Goal: Navigation & Orientation: Find specific page/section

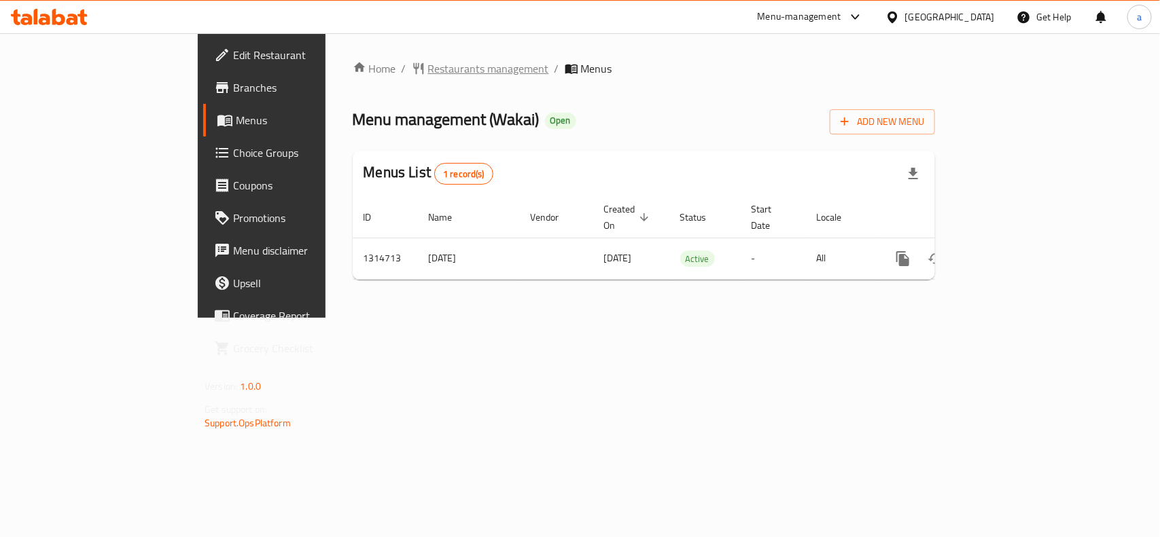
click at [428, 73] on span "Restaurants management" at bounding box center [488, 68] width 121 height 16
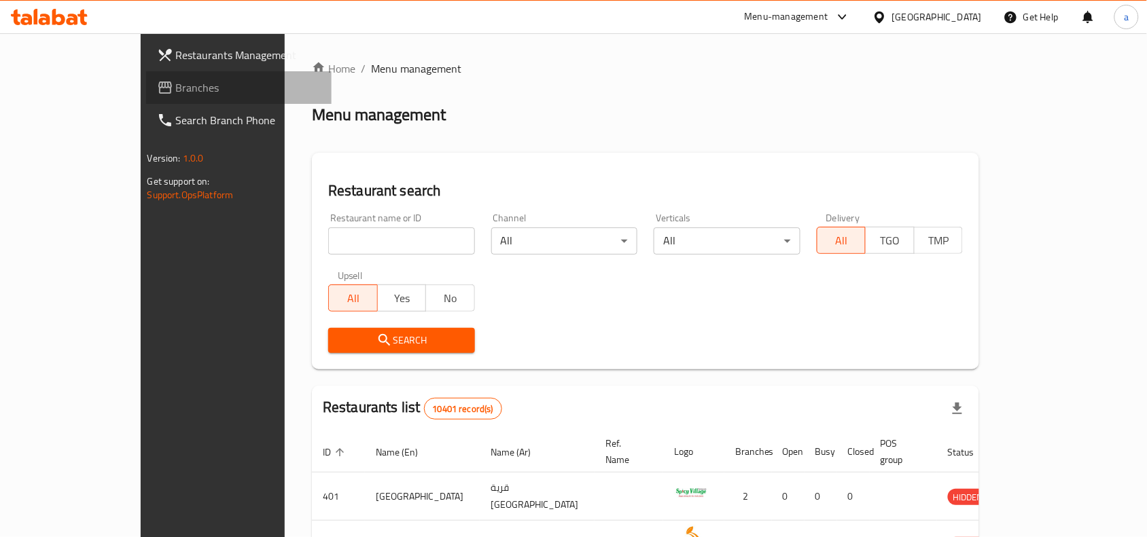
click at [176, 90] on span "Branches" at bounding box center [248, 87] width 145 height 16
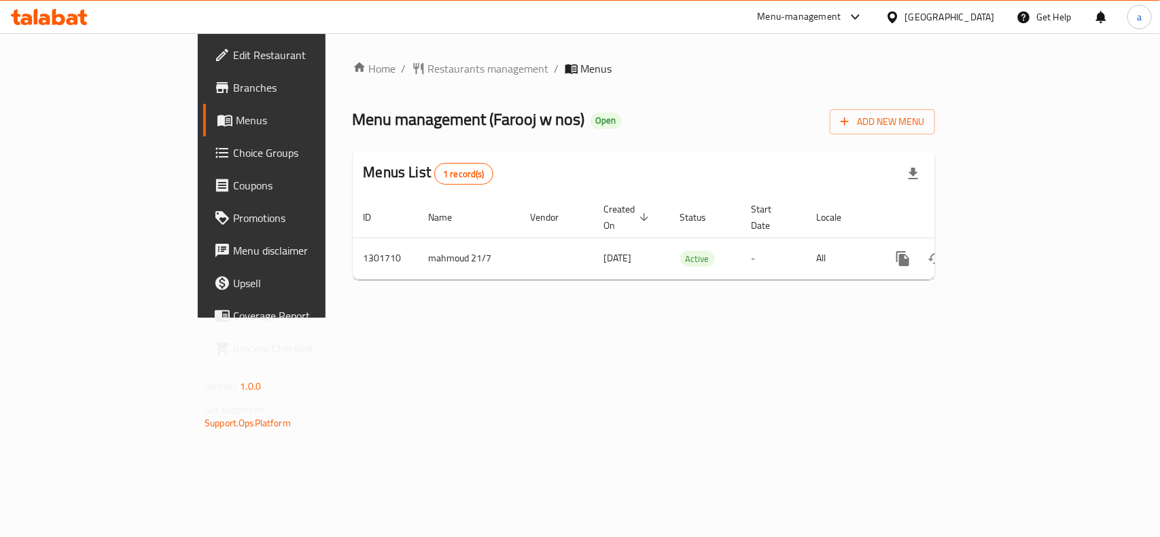
click at [325, 58] on div "Home / Restaurants management / Menus Menu management ( Farooj w nos ) Open Add…" at bounding box center [643, 175] width 637 height 285
click at [428, 65] on span "Restaurants management" at bounding box center [488, 68] width 121 height 16
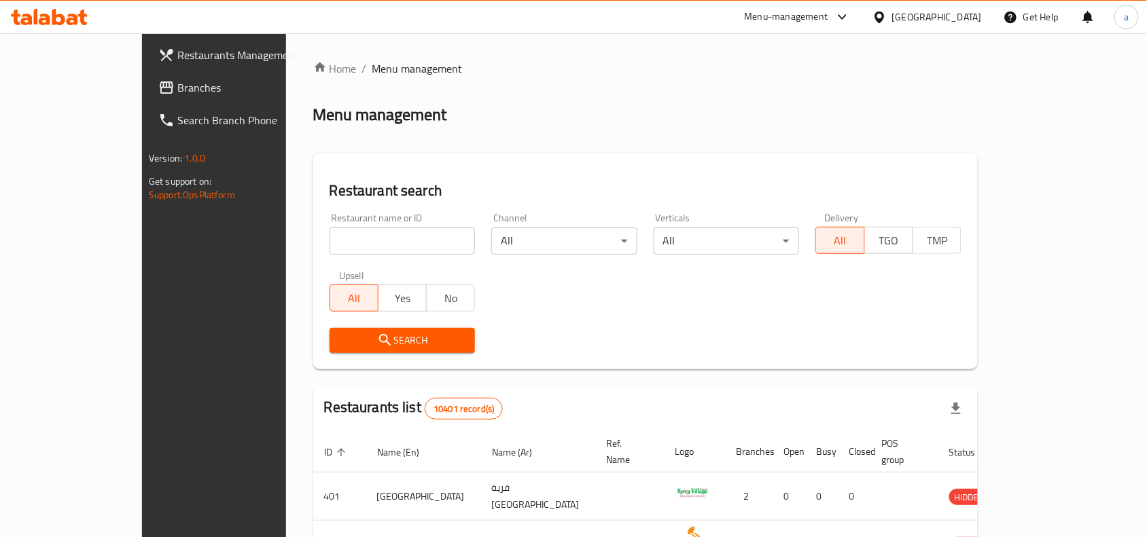
click at [177, 88] on span "Branches" at bounding box center [249, 87] width 145 height 16
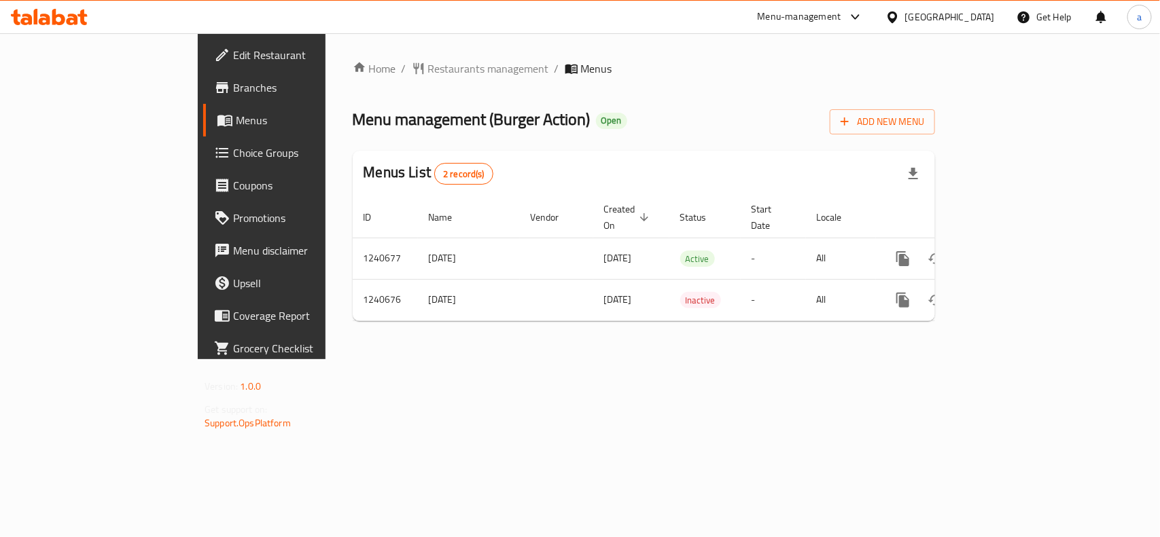
click at [477, 359] on div "Home / Restaurants management / Menus Menu management ( Burger Action ) Open Ad…" at bounding box center [643, 196] width 637 height 326
click at [428, 63] on span "Restaurants management" at bounding box center [488, 68] width 121 height 16
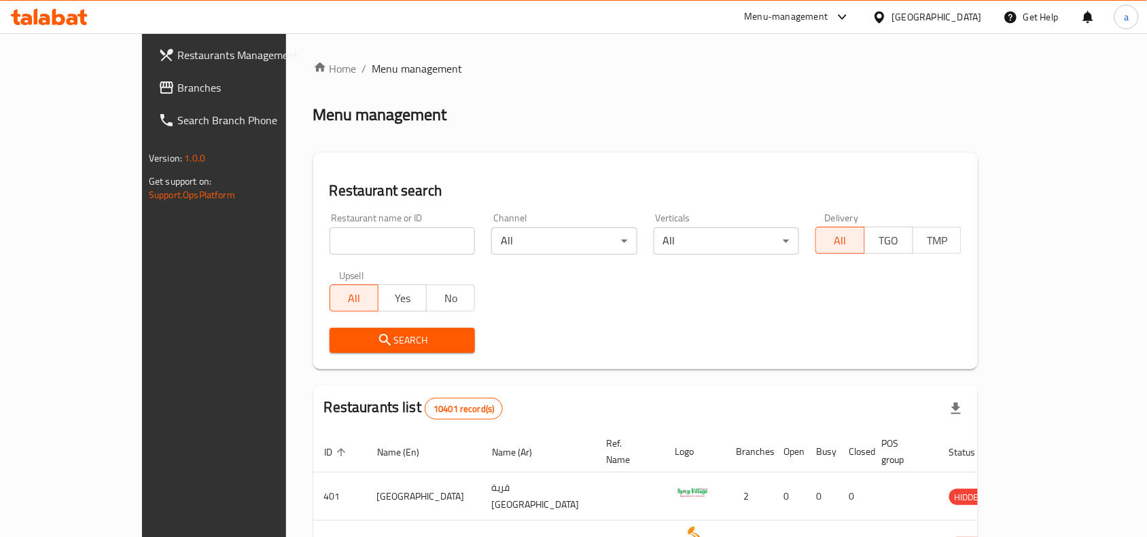
click at [892, 14] on div at bounding box center [882, 17] width 20 height 15
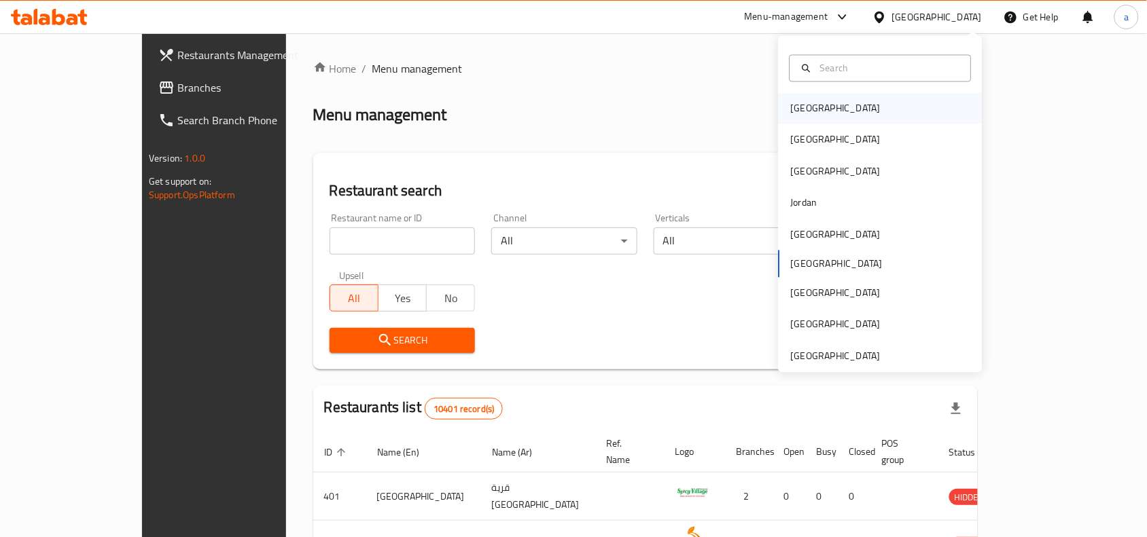
click at [863, 103] on div "[GEOGRAPHIC_DATA]" at bounding box center [881, 108] width 204 height 31
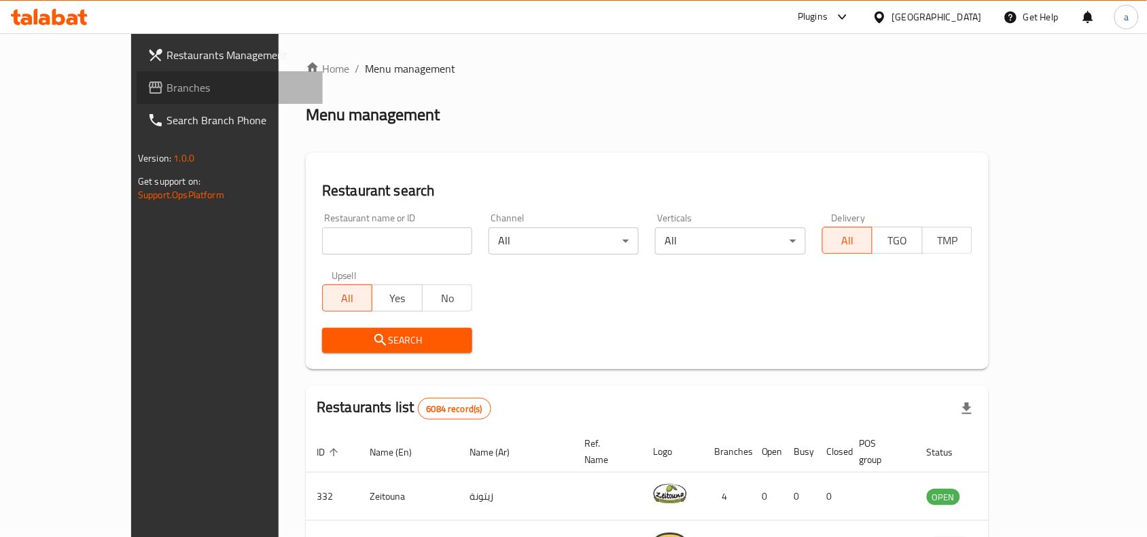
click at [180, 92] on span "Branches" at bounding box center [238, 87] width 145 height 16
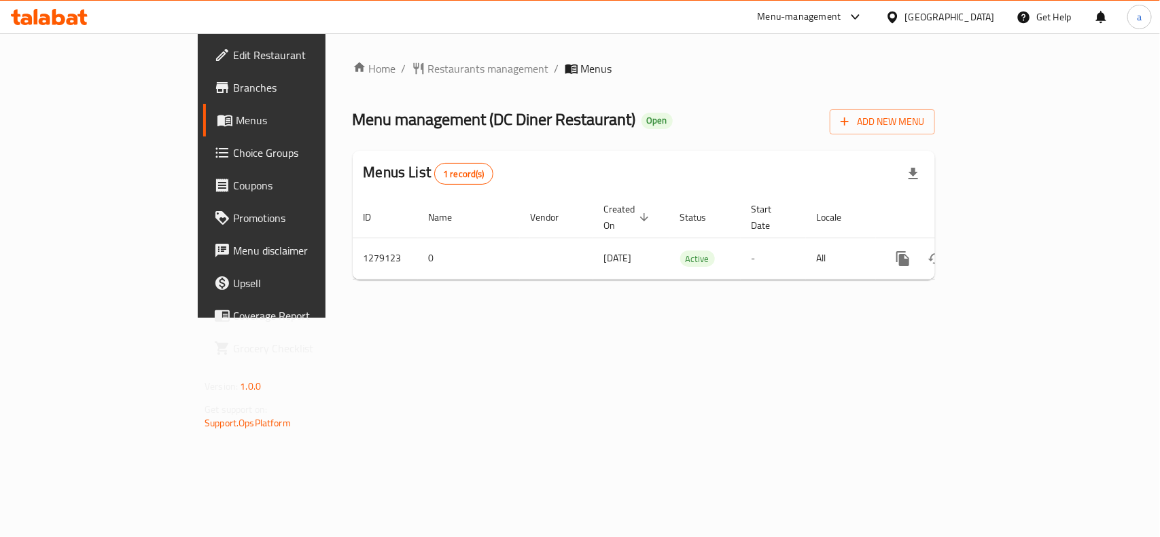
click at [727, 318] on div "Home / Restaurants management / Menus Menu management ( DC Diner Restaurant ) O…" at bounding box center [643, 175] width 637 height 285
